Goal: Ask a question

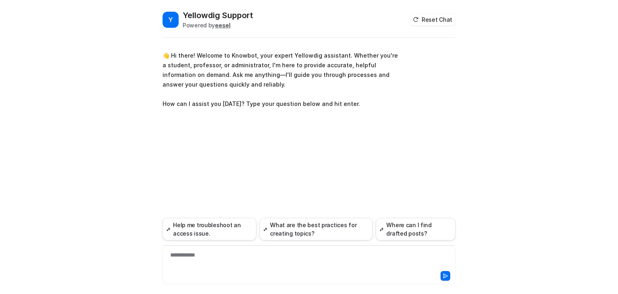
click at [183, 258] on div "**********" at bounding box center [309, 260] width 289 height 19
paste div
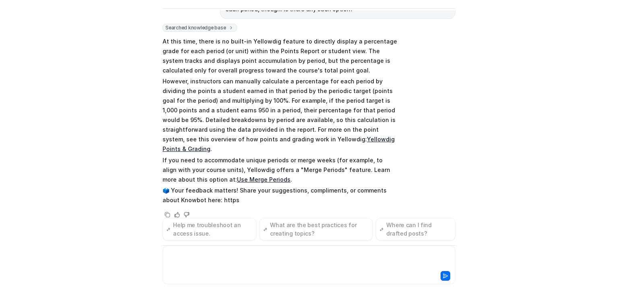
scroll to position [29, 0]
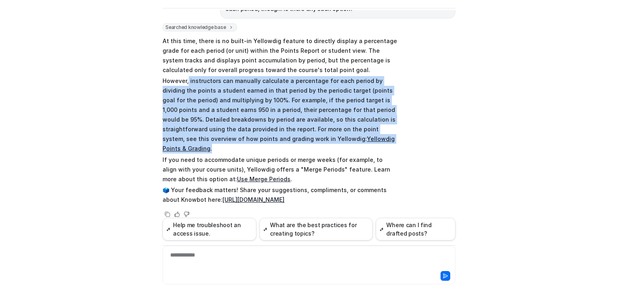
drag, startPoint x: 319, startPoint y: 138, endPoint x: 185, endPoint y: 75, distance: 147.9
click at [185, 76] on p "However, instructors can manually calculate a percentage for each period by div…" at bounding box center [280, 114] width 235 height 77
copy p "instructors can manually calculate a percentage for each period by dividing the…"
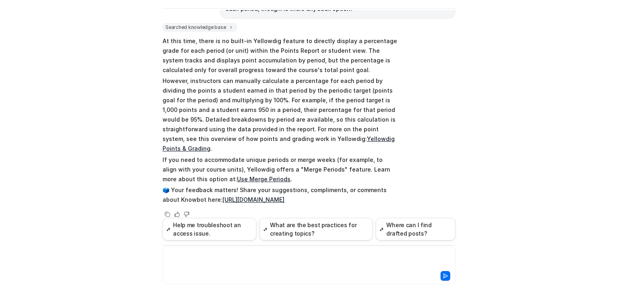
click at [190, 255] on div at bounding box center [309, 260] width 289 height 19
